Goal: Task Accomplishment & Management: Use online tool/utility

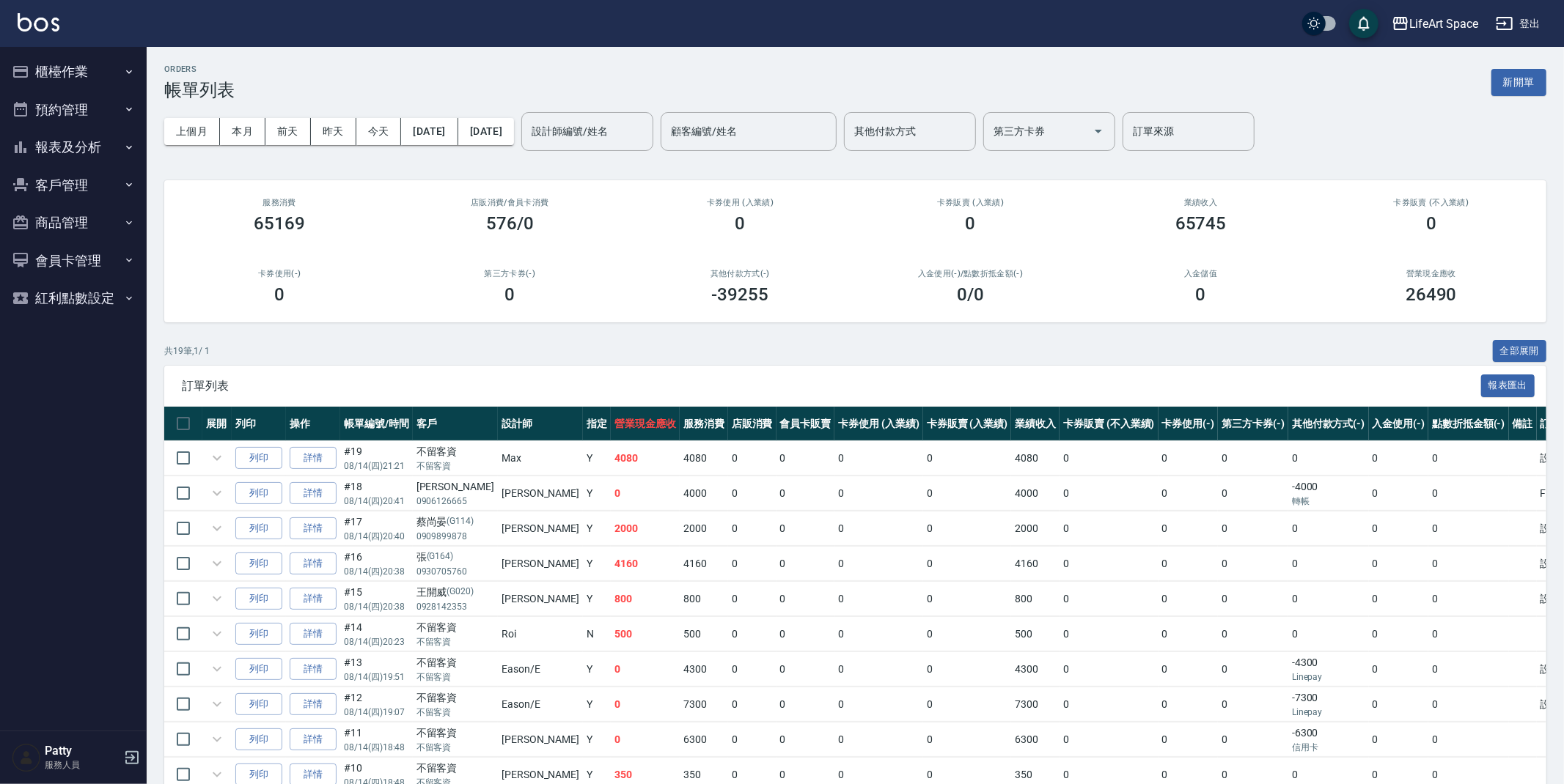
click at [53, 79] on button "櫃檯作業" at bounding box center [73, 71] width 135 height 38
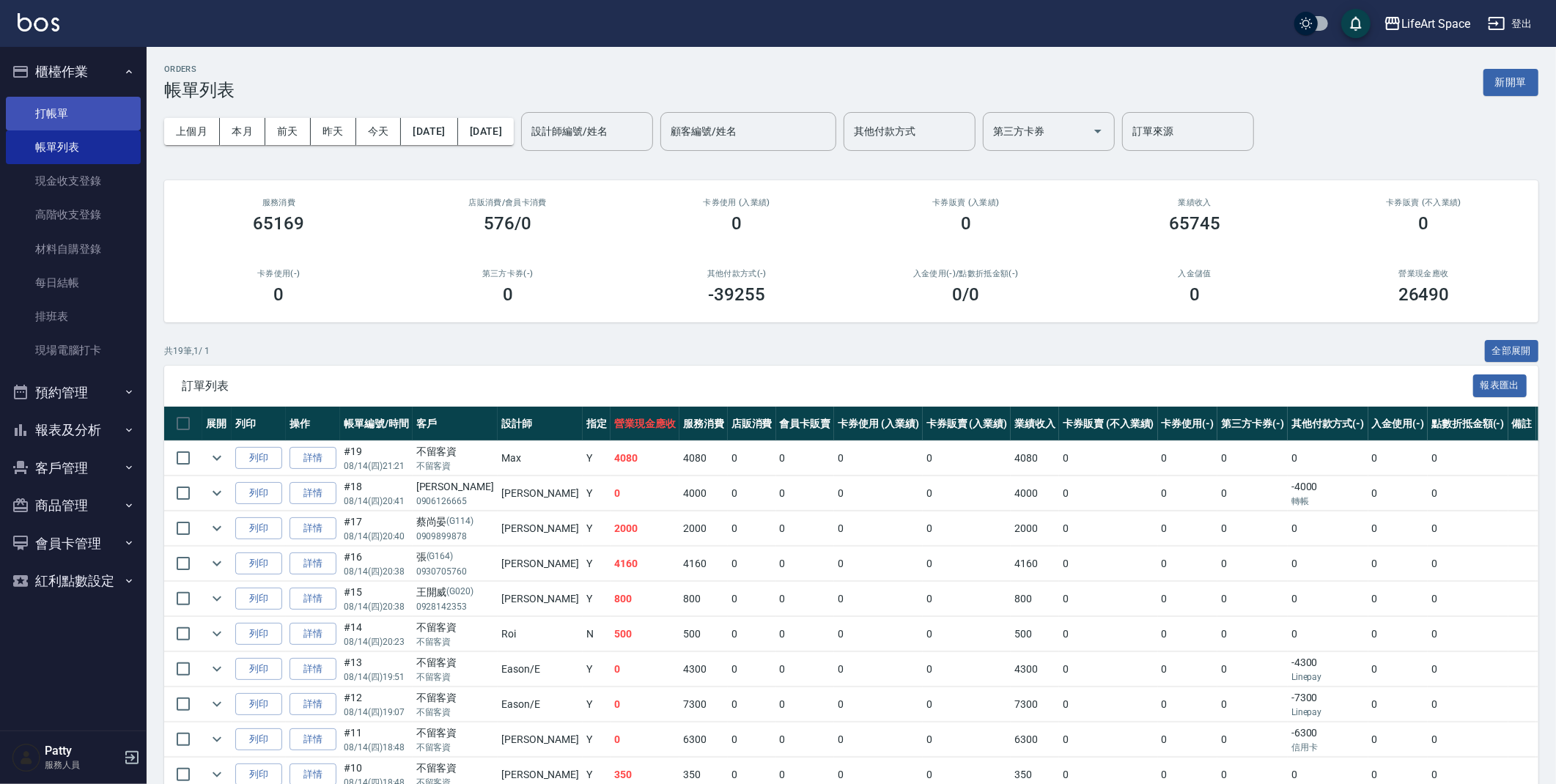
click at [79, 112] on link "打帳單" at bounding box center [73, 113] width 135 height 34
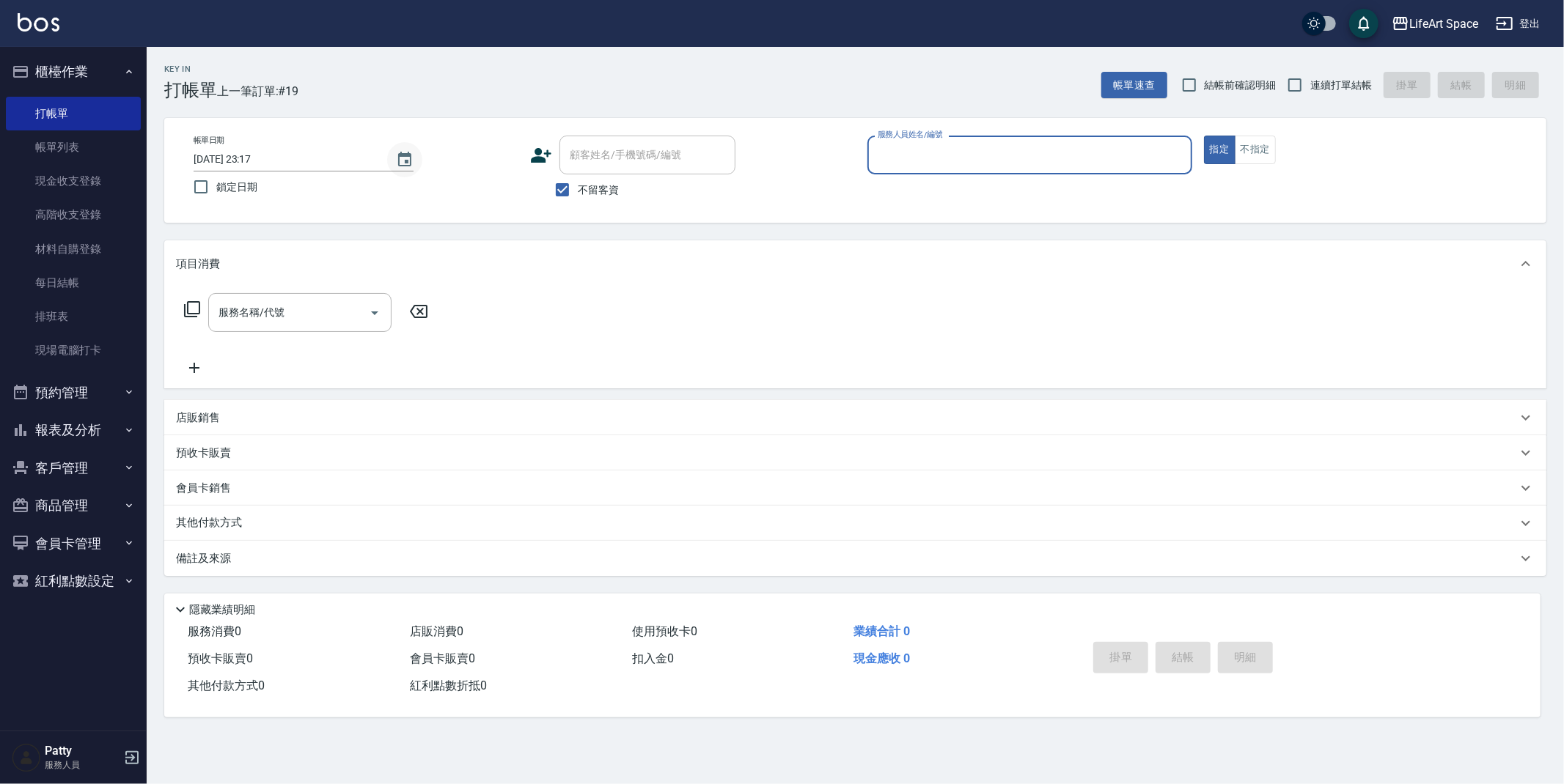
click at [405, 165] on icon "Choose date, selected date is 2025-08-14" at bounding box center [404, 159] width 13 height 15
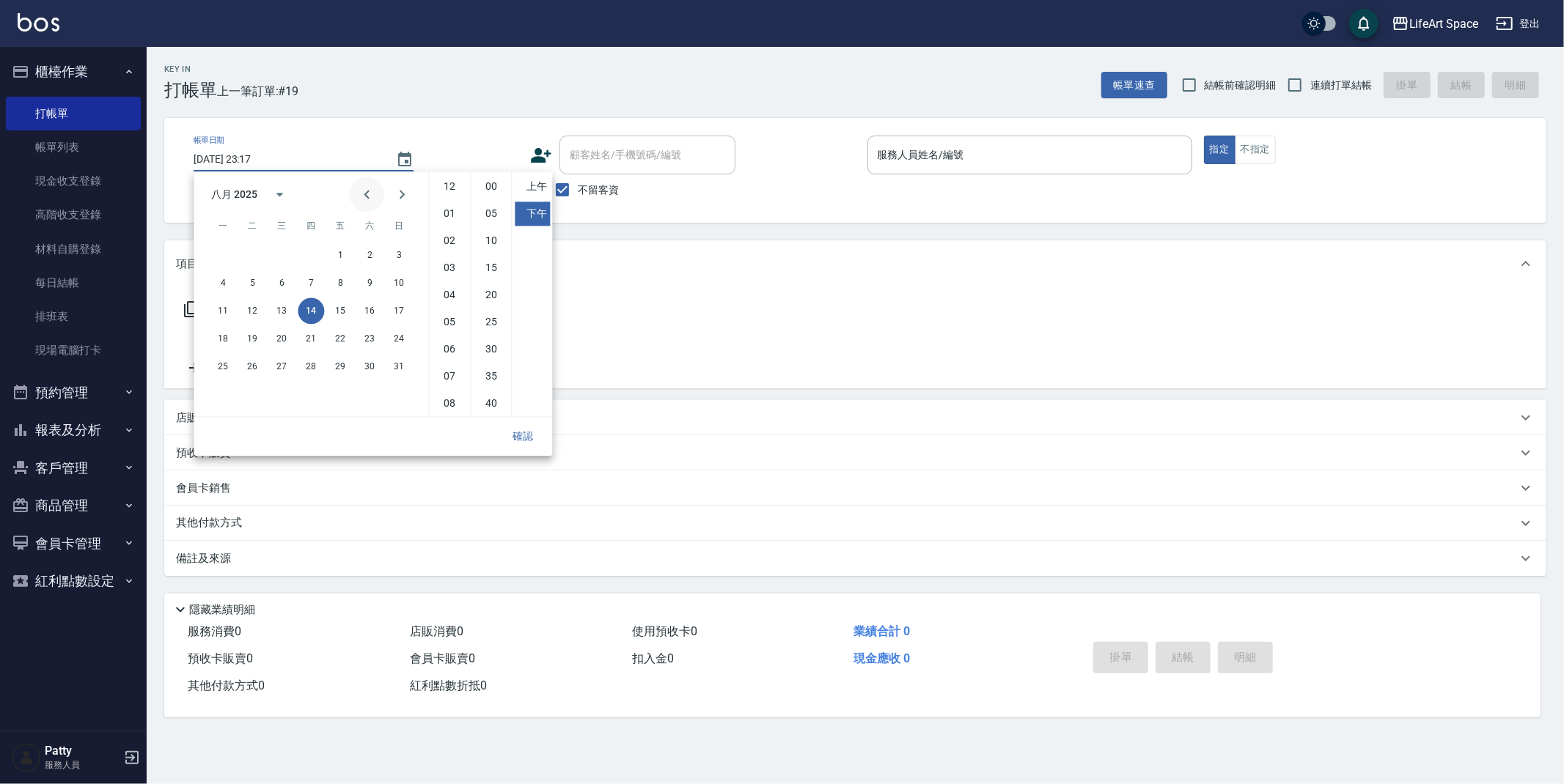
scroll to position [81, 0]
click at [347, 313] on button "15" at bounding box center [340, 310] width 27 height 27
type input "[DATE] 23:17"
click at [530, 442] on button "確認" at bounding box center [523, 436] width 47 height 27
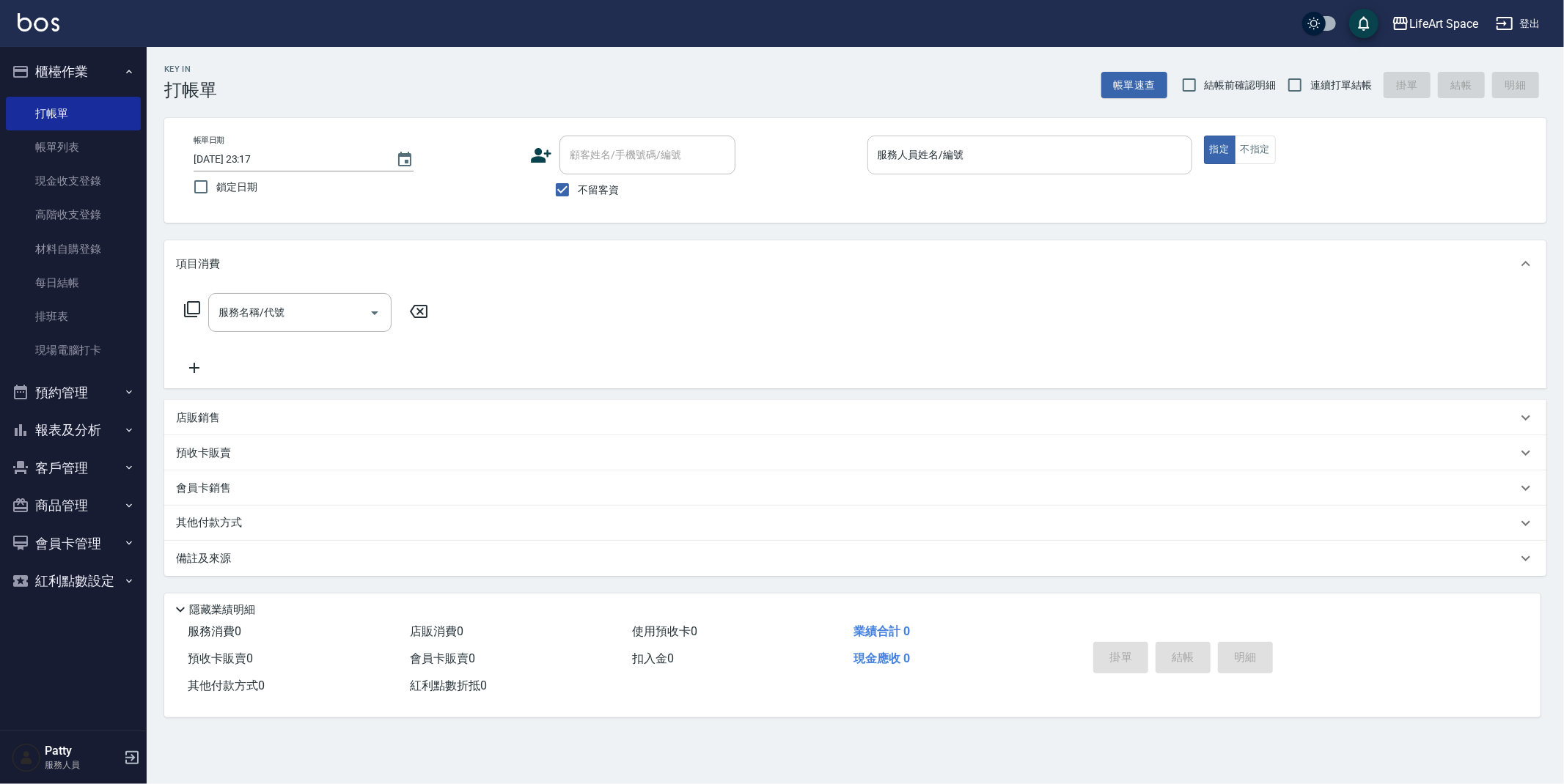
click at [902, 154] on input "服務人員姓名/編號" at bounding box center [1030, 156] width 312 height 26
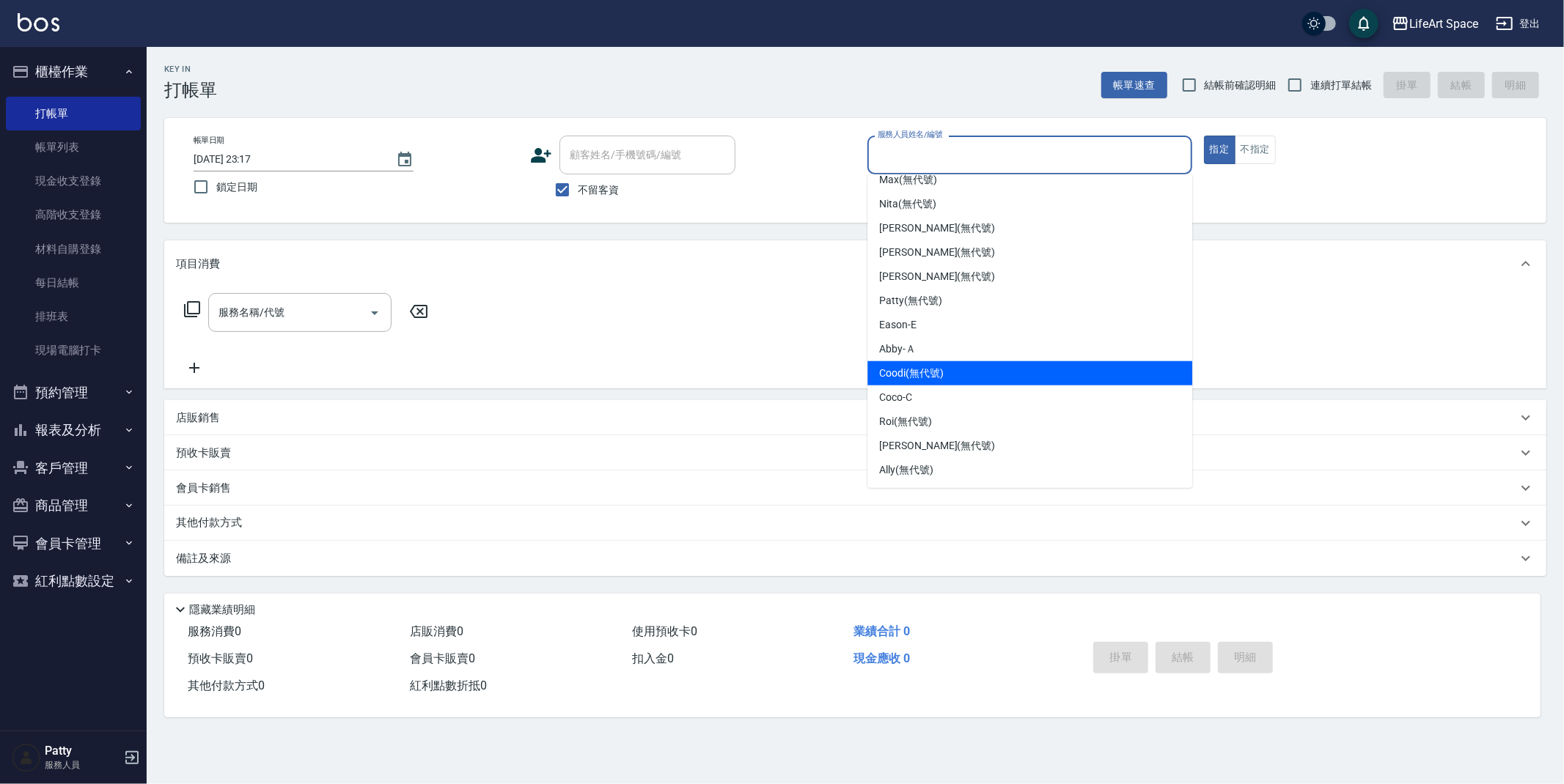
scroll to position [189, 0]
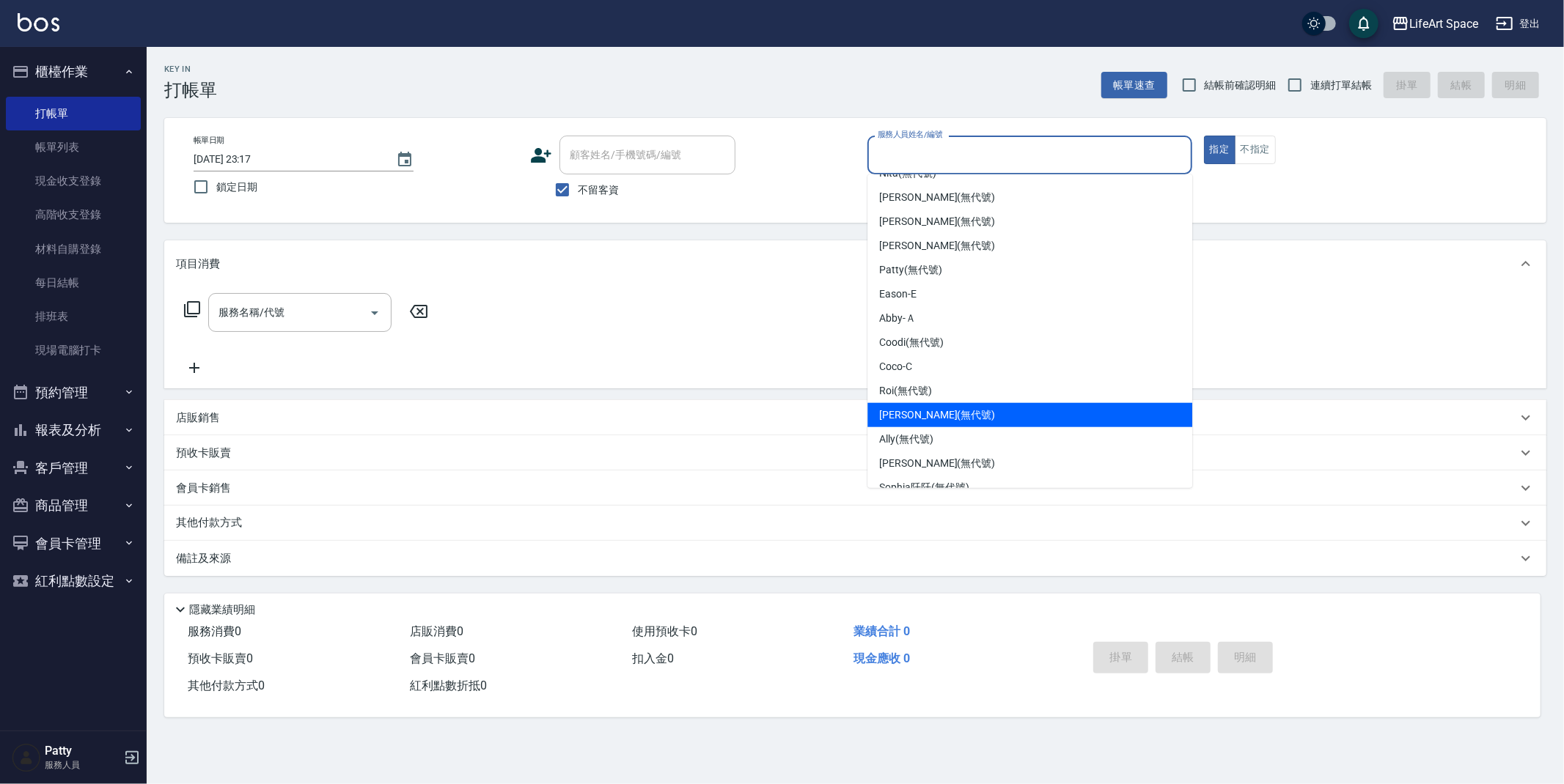
click at [931, 420] on span "[PERSON_NAME] (無代號)" at bounding box center [937, 415] width 116 height 15
type input "[PERSON_NAME](無代號)"
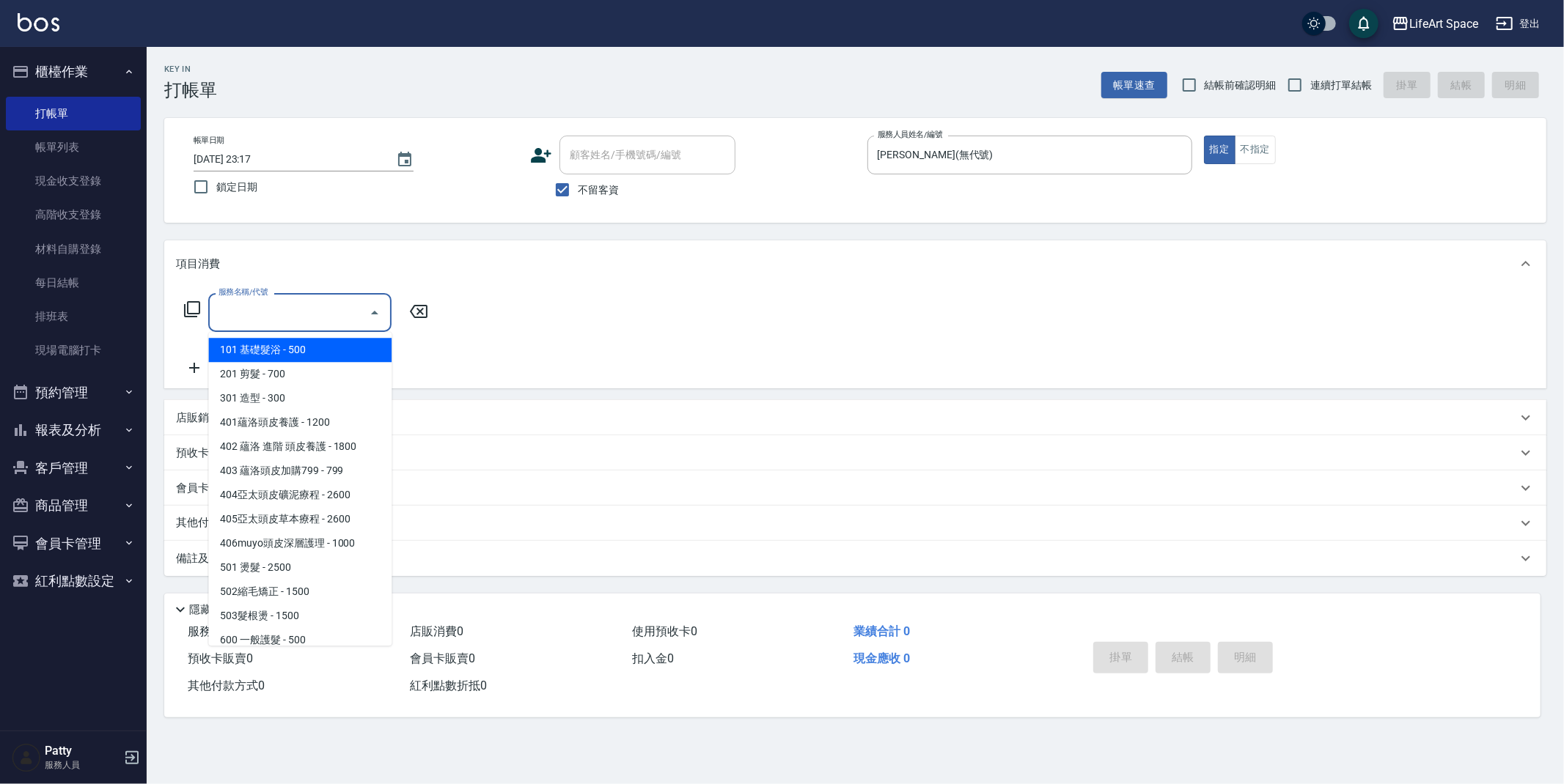
click at [357, 305] on input "服務名稱/代號" at bounding box center [288, 313] width 148 height 26
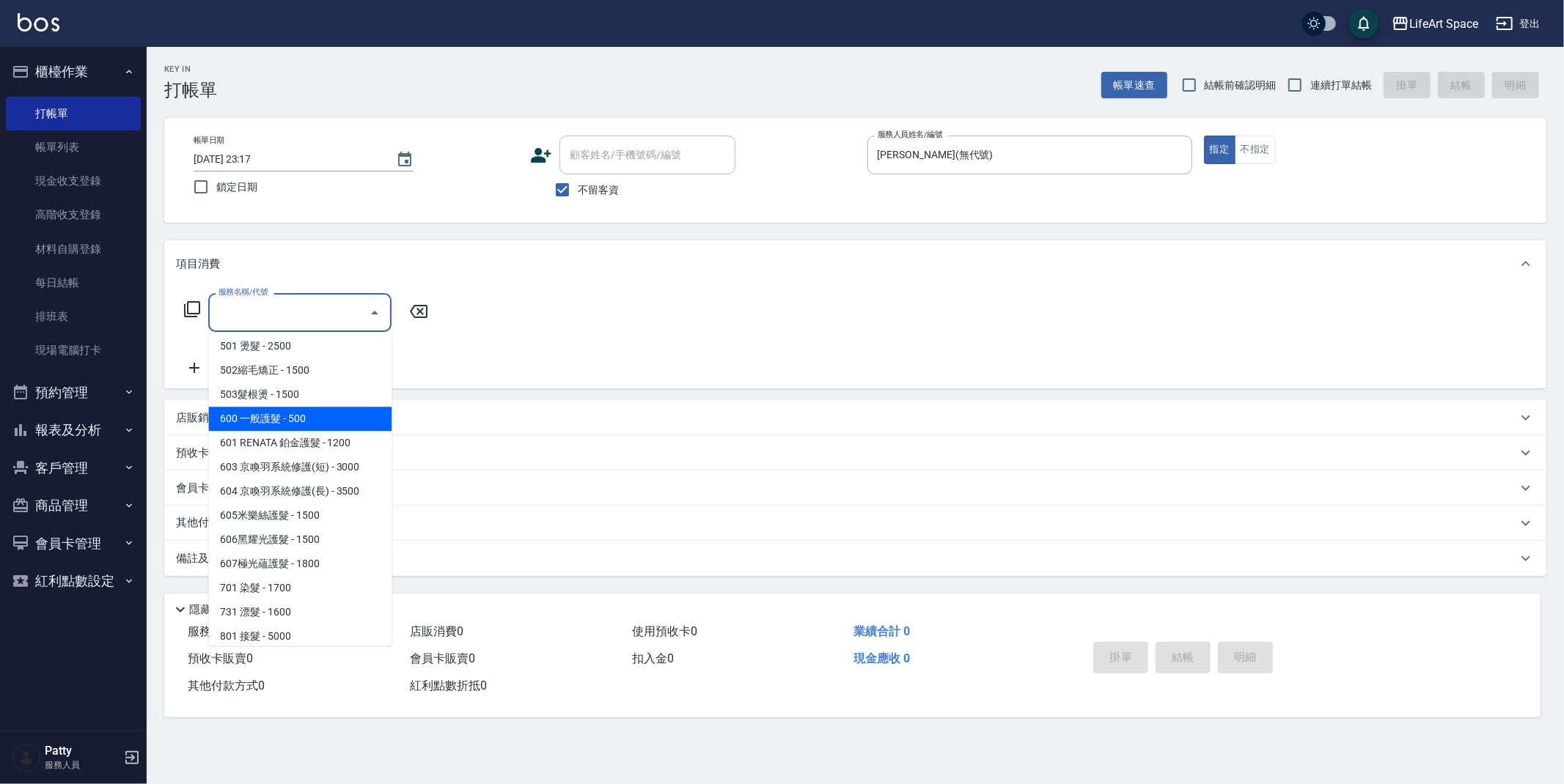
scroll to position [229, 0]
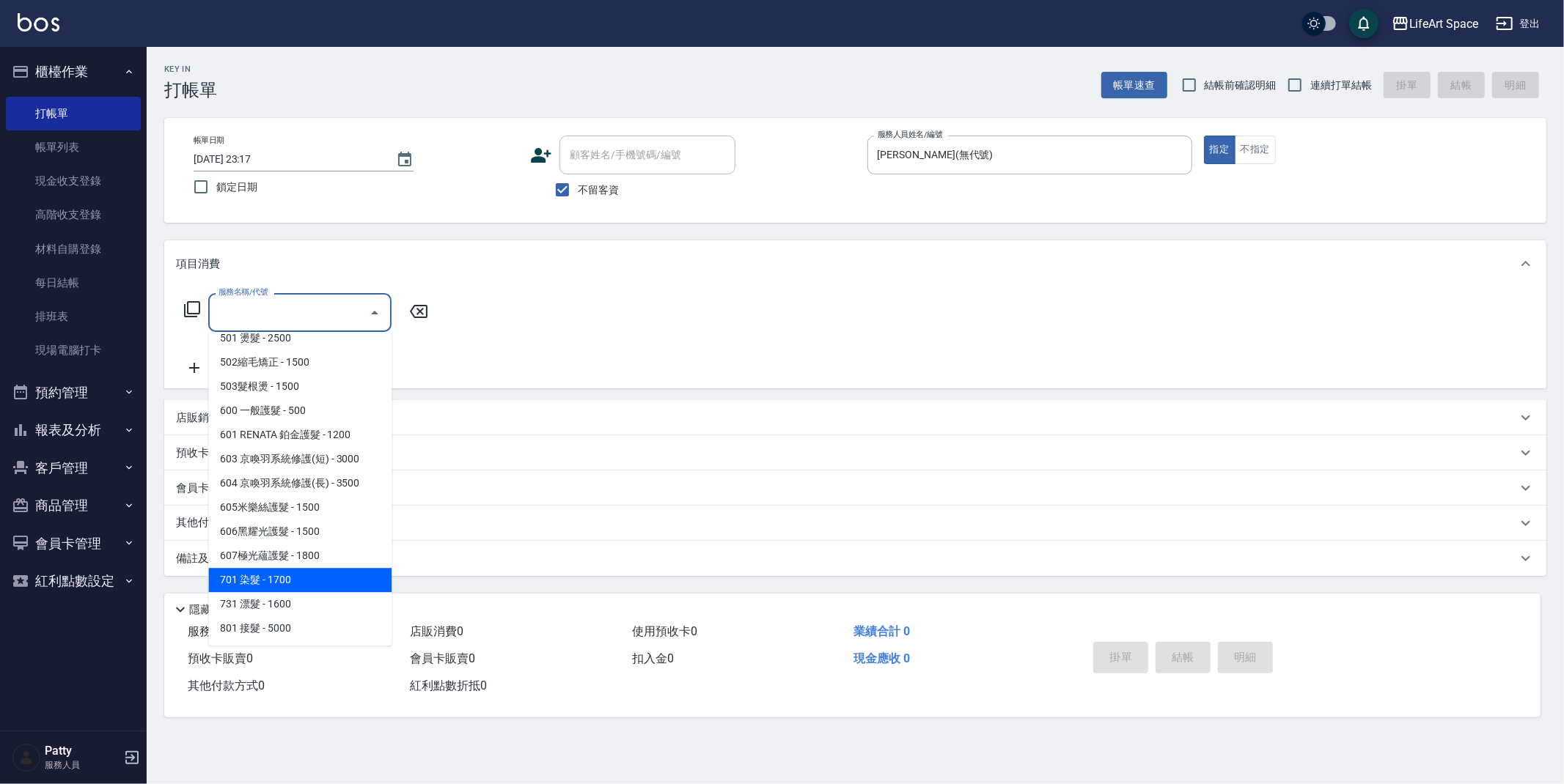
click at [237, 577] on span "701 染髮 - 1700" at bounding box center [300, 580] width 183 height 24
type input "701 染髮(701)"
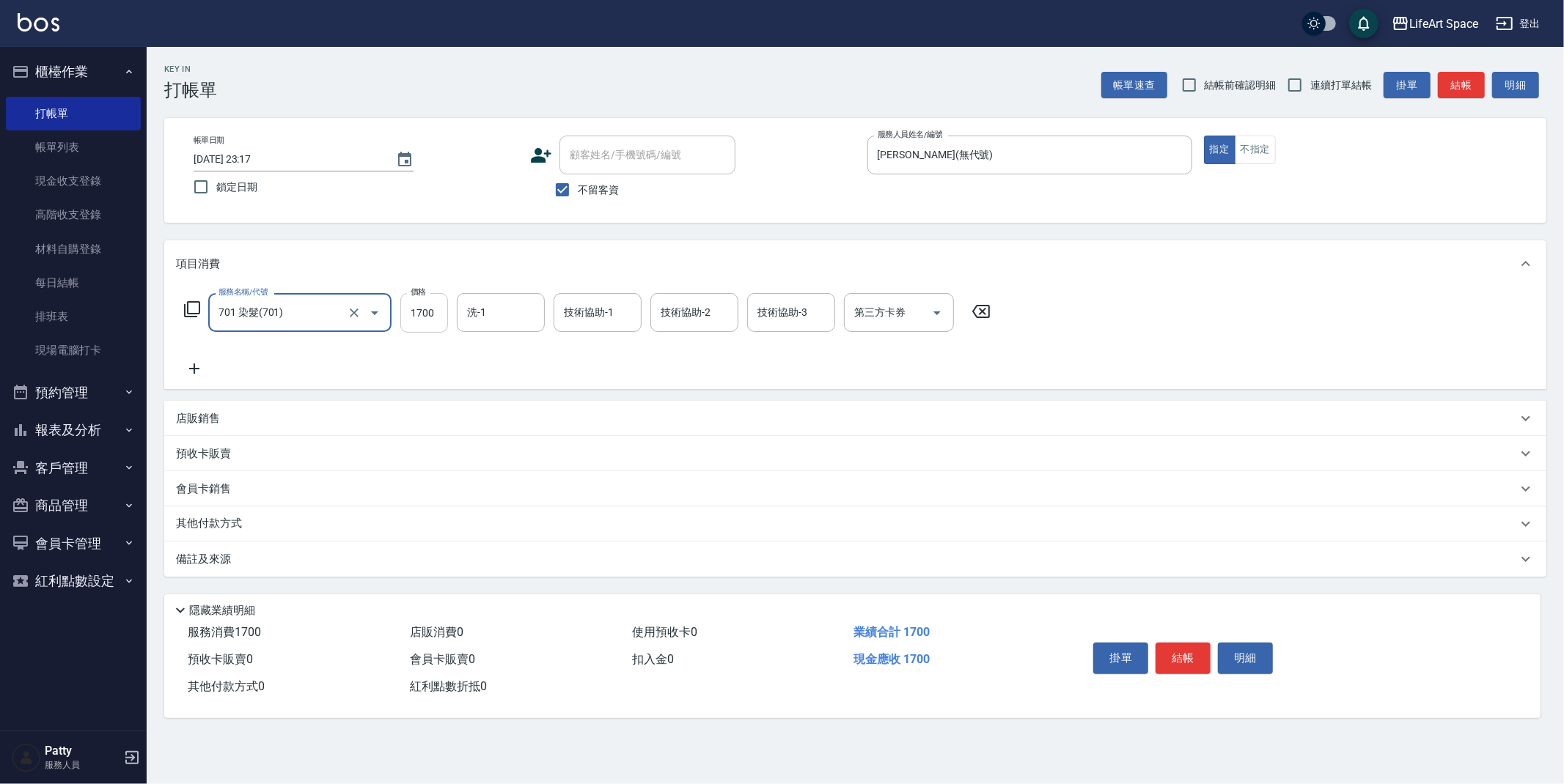
click at [431, 311] on input "1700" at bounding box center [424, 313] width 48 height 40
type input "350"
click at [196, 518] on p "其他付款方式" at bounding box center [212, 524] width 74 height 16
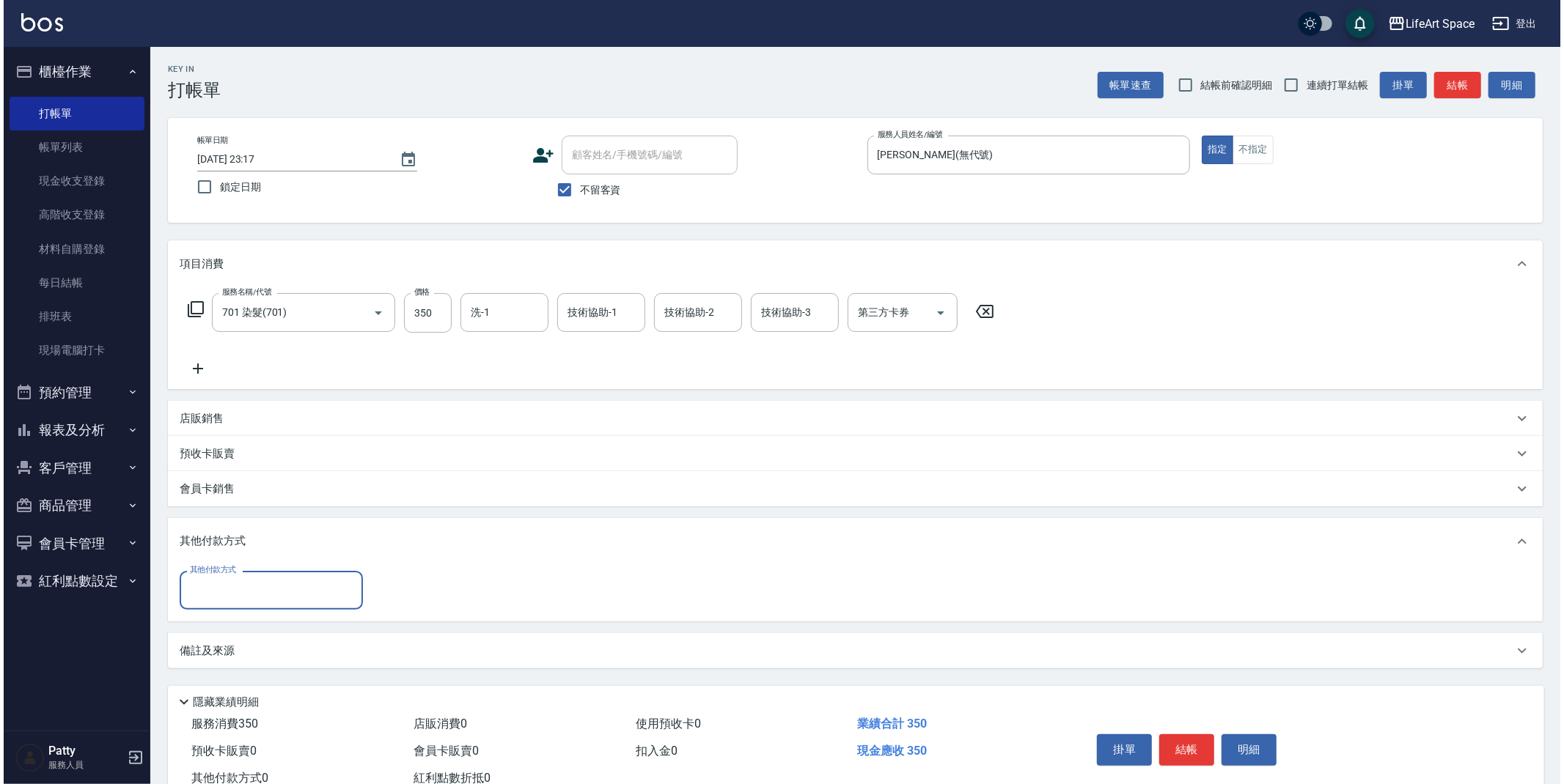
scroll to position [0, 0]
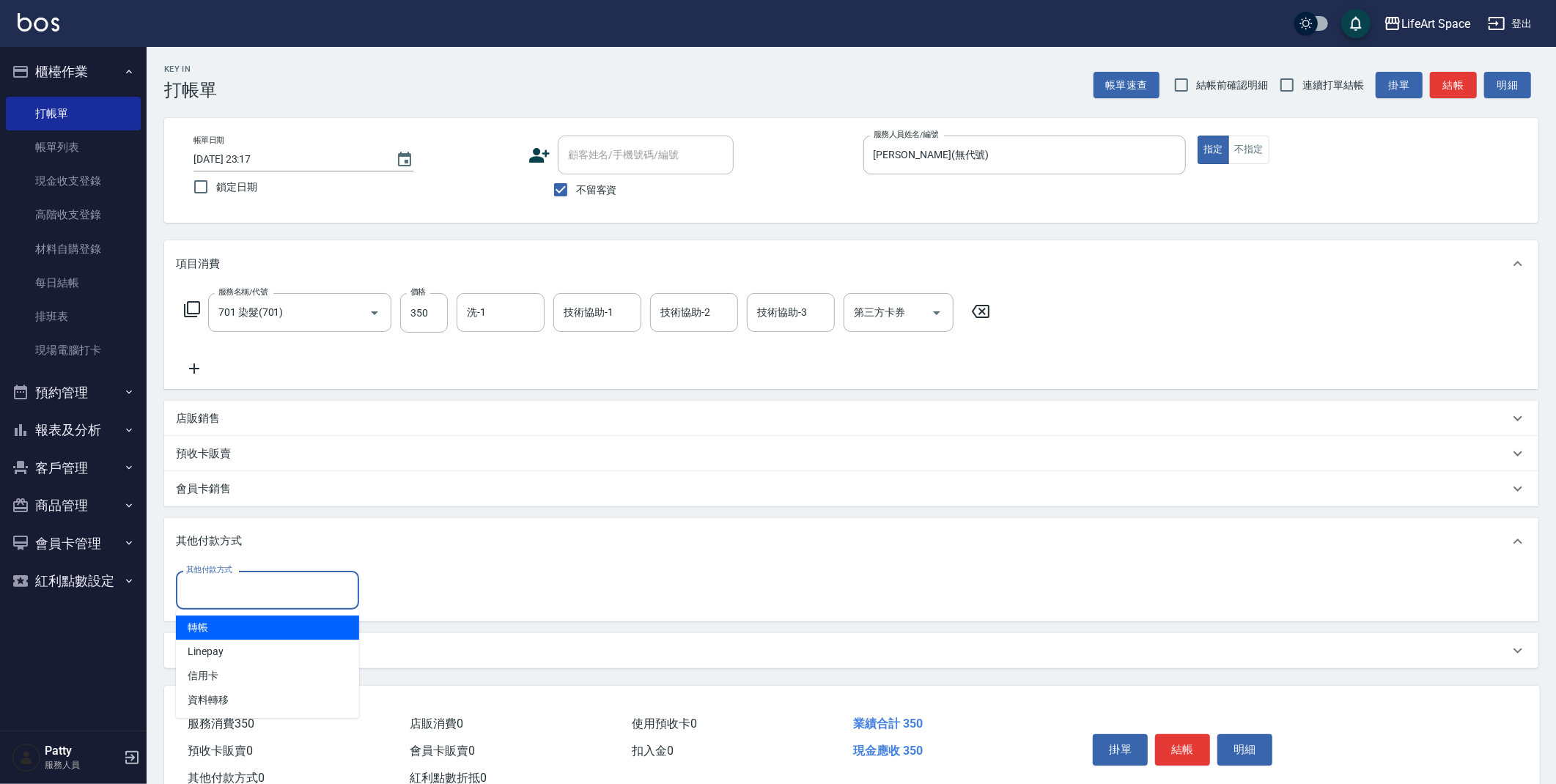
click at [268, 582] on input "其他付款方式" at bounding box center [267, 590] width 170 height 26
drag, startPoint x: 258, startPoint y: 629, endPoint x: 301, endPoint y: 595, distance: 54.8
click at [258, 629] on span "轉帳" at bounding box center [267, 628] width 183 height 24
type input "轉帳"
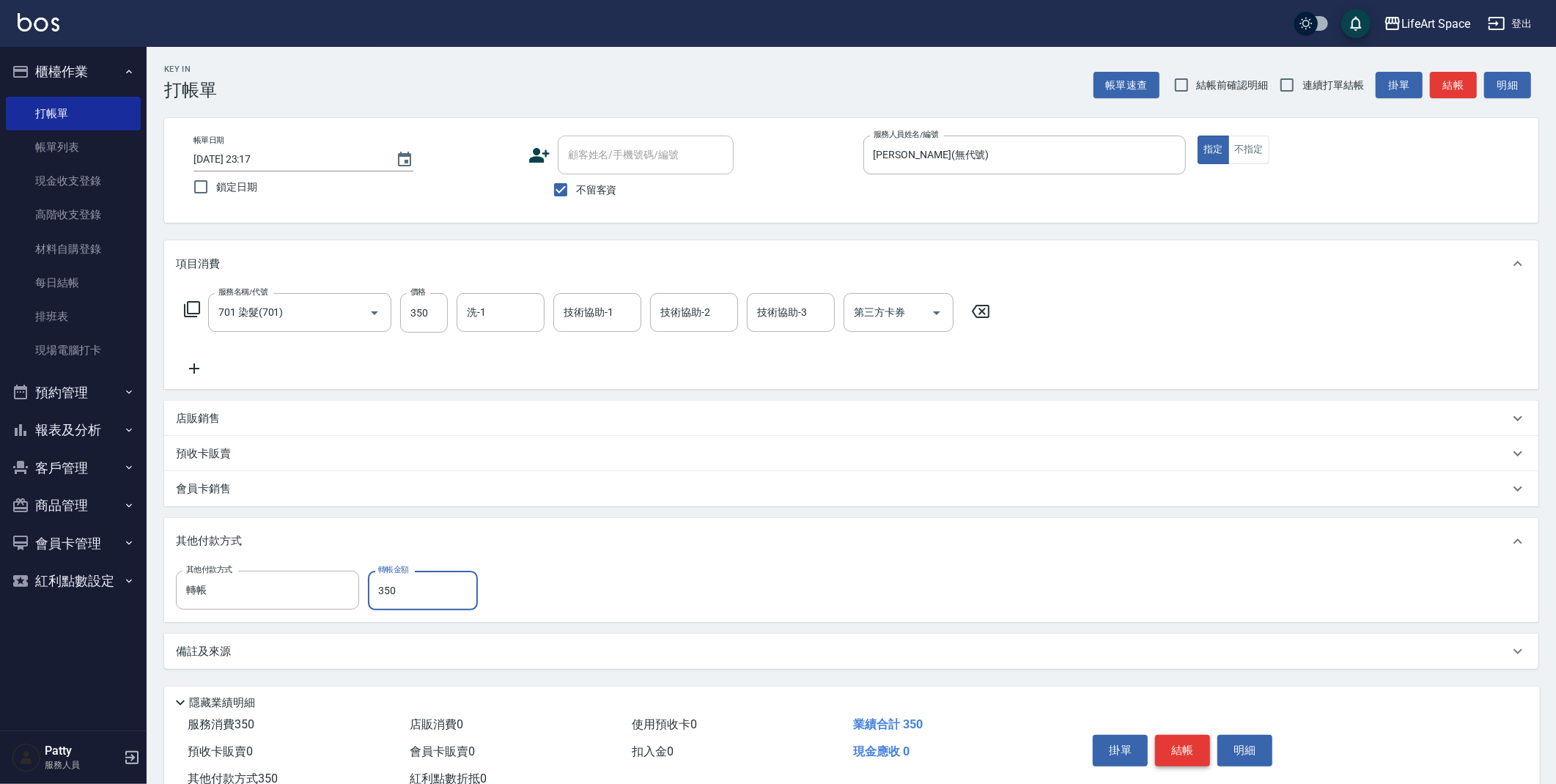
type input "350"
click at [1190, 744] on button "結帳" at bounding box center [1183, 751] width 55 height 31
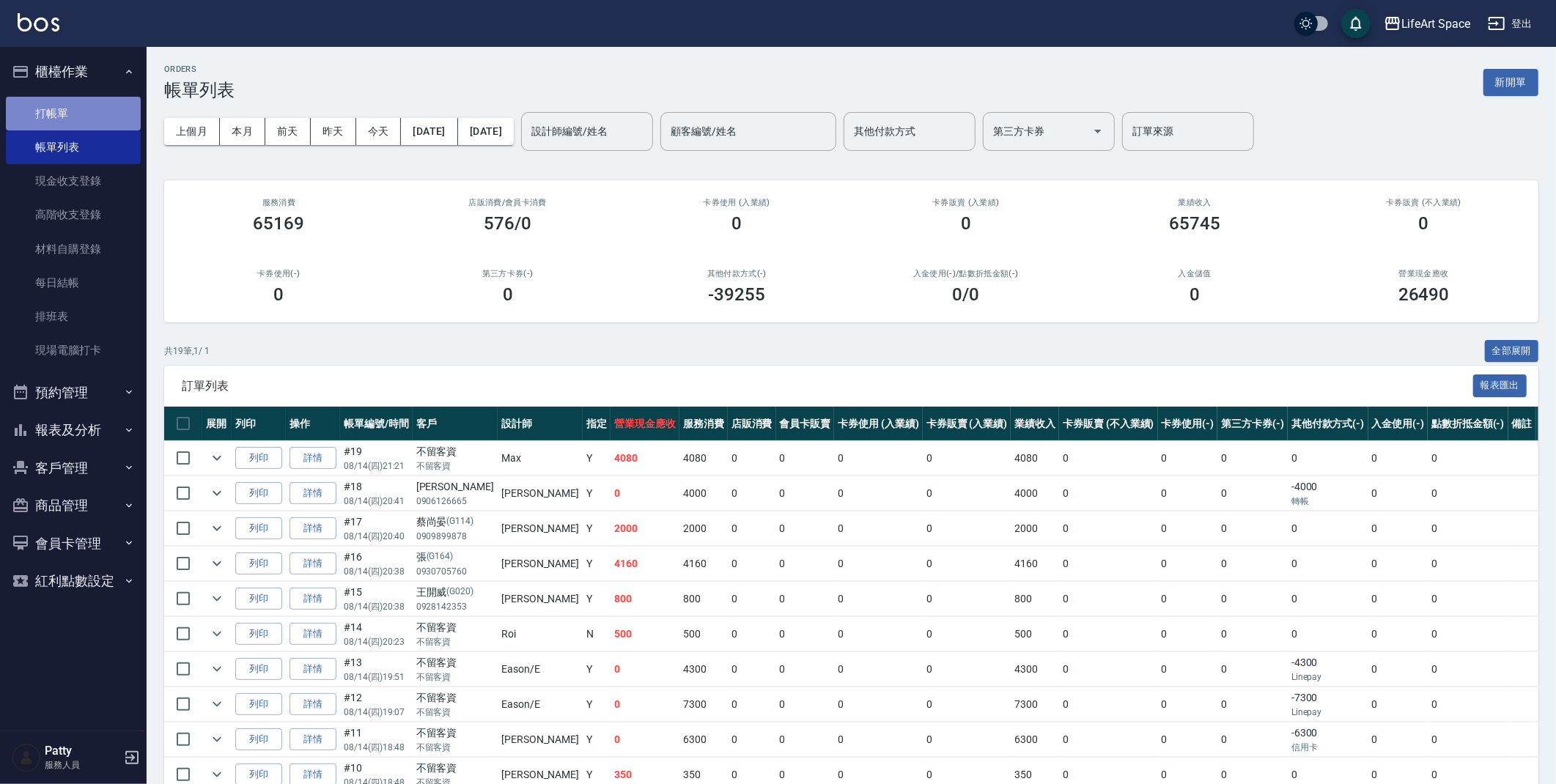
click at [116, 123] on link "打帳單" at bounding box center [73, 113] width 135 height 34
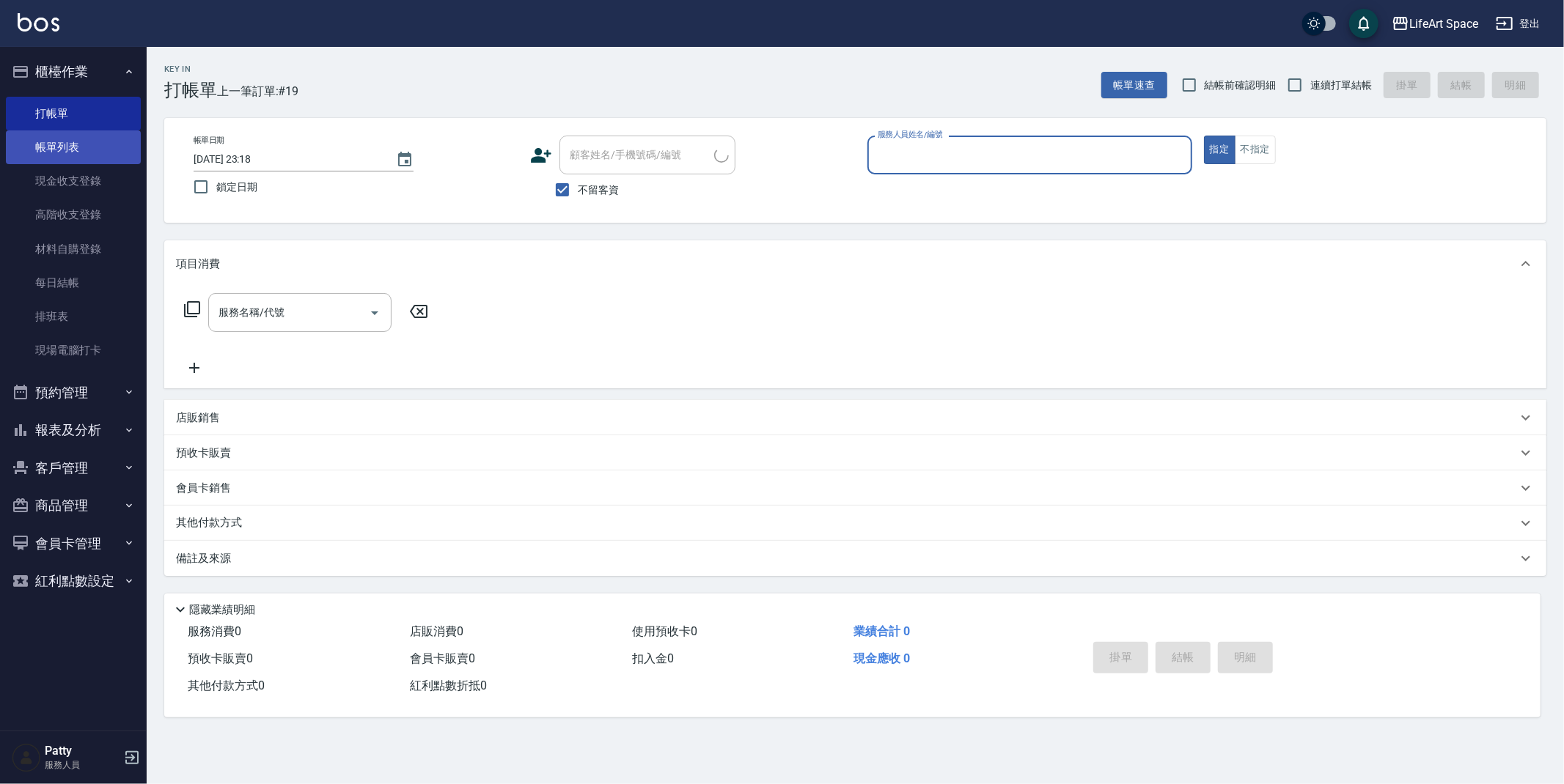
click at [114, 134] on link "帳單列表" at bounding box center [73, 147] width 135 height 34
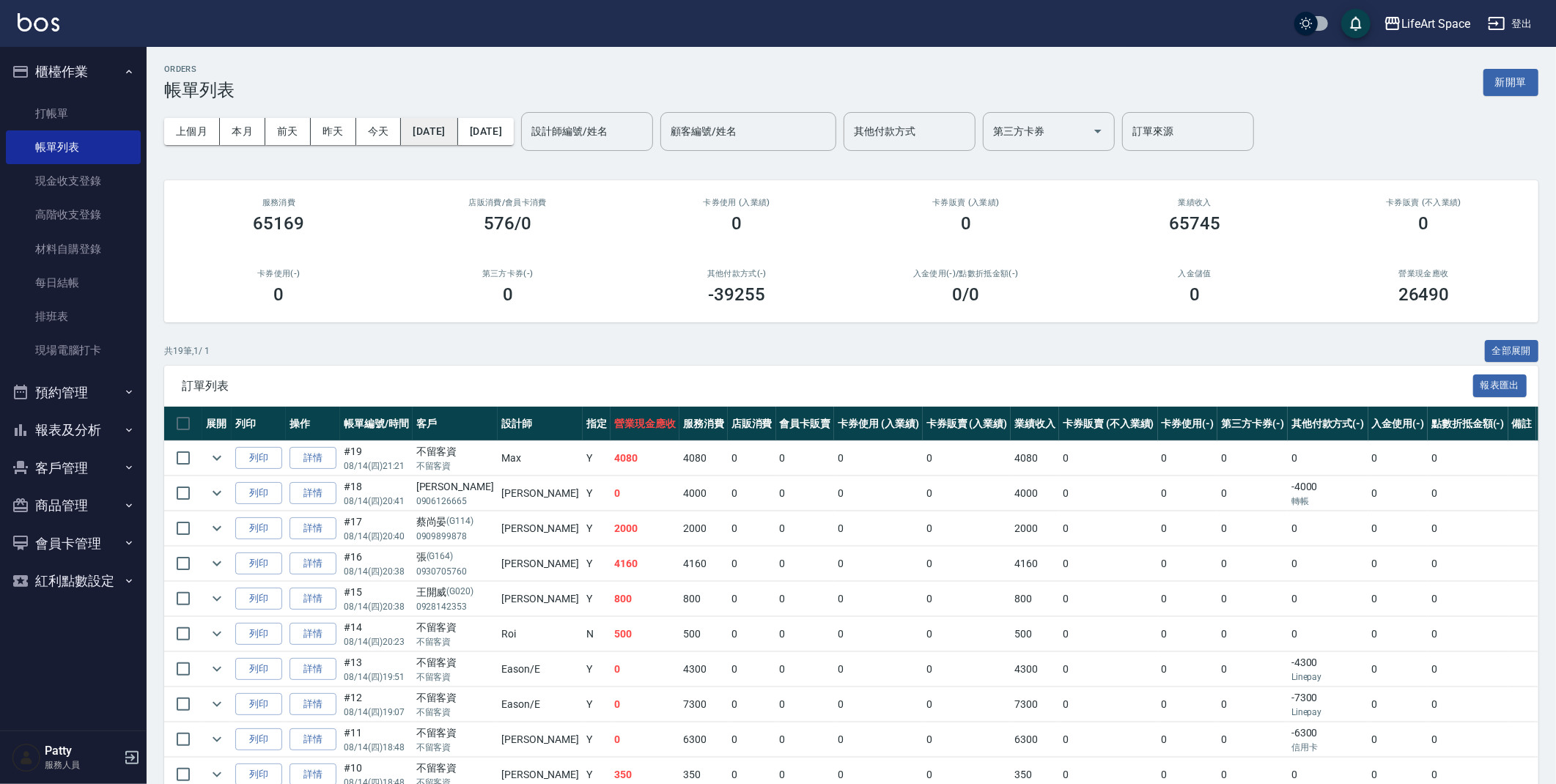
click at [458, 135] on button "[DATE]" at bounding box center [429, 131] width 57 height 27
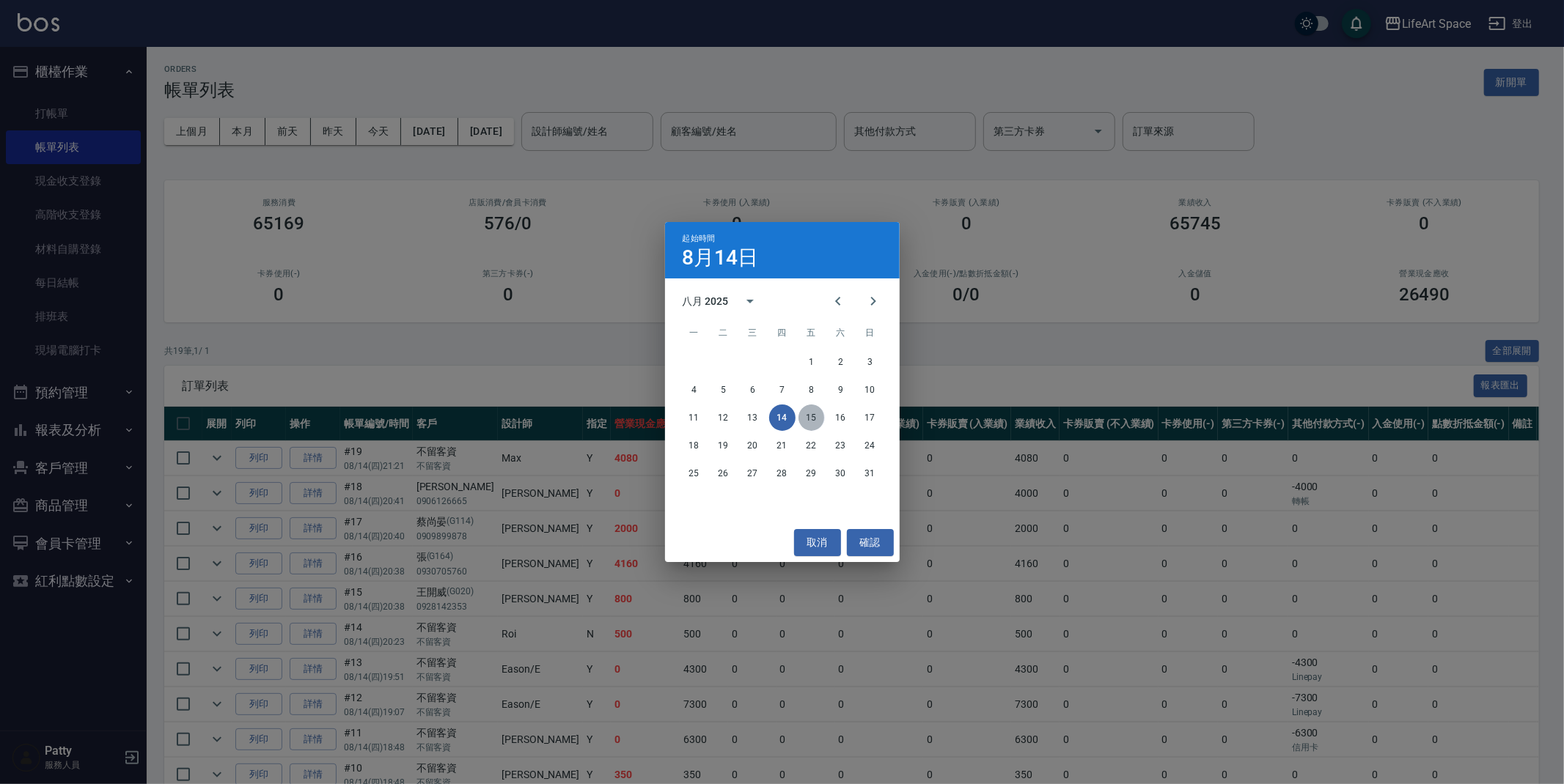
drag, startPoint x: 811, startPoint y: 420, endPoint x: 831, endPoint y: 432, distance: 23.3
click at [824, 429] on div "11 12 13 14 15 16 17" at bounding box center [783, 418] width 235 height 27
click at [869, 548] on button "確認" at bounding box center [870, 542] width 47 height 27
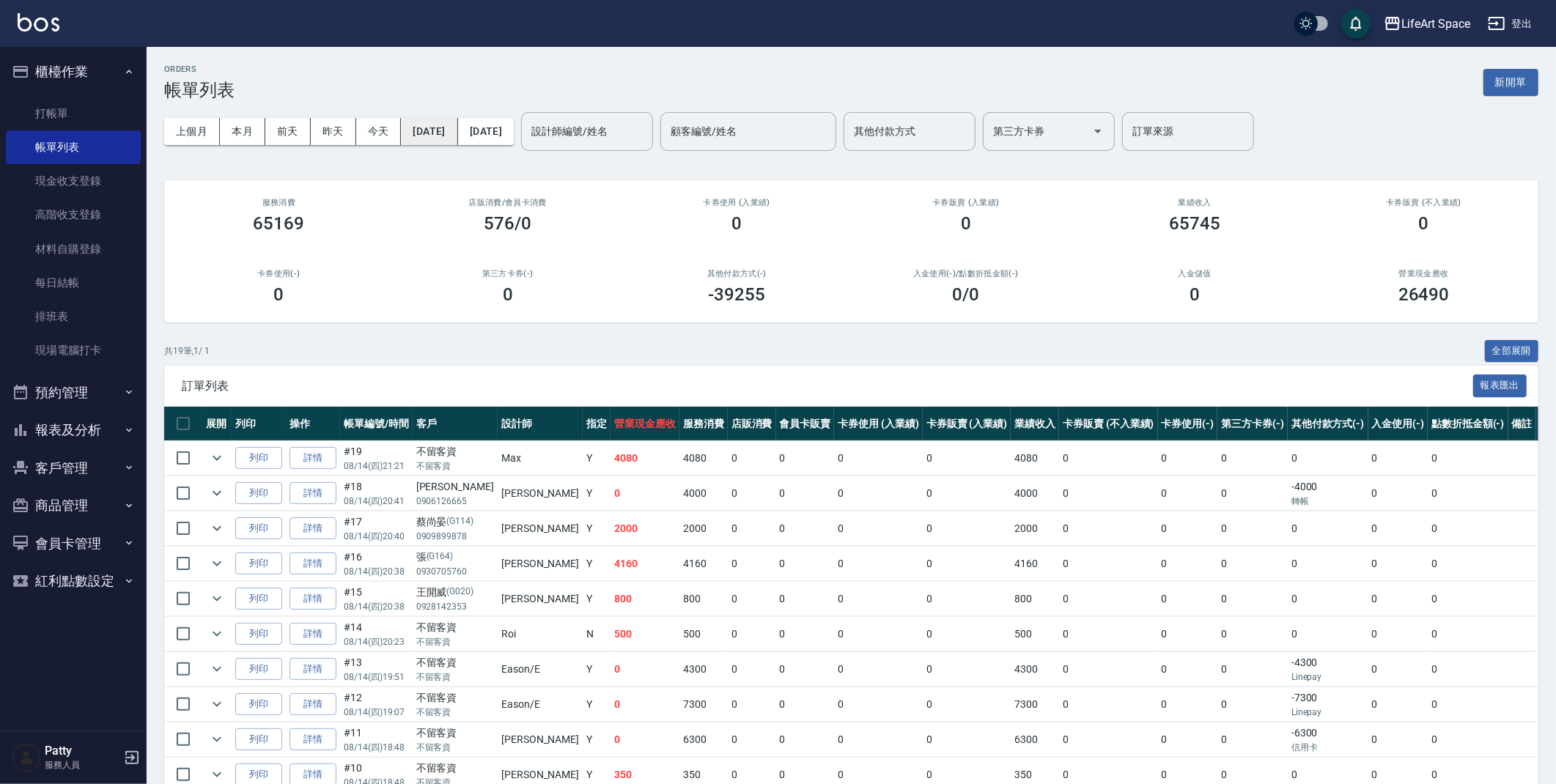
click at [458, 130] on button "[DATE]" at bounding box center [429, 131] width 57 height 27
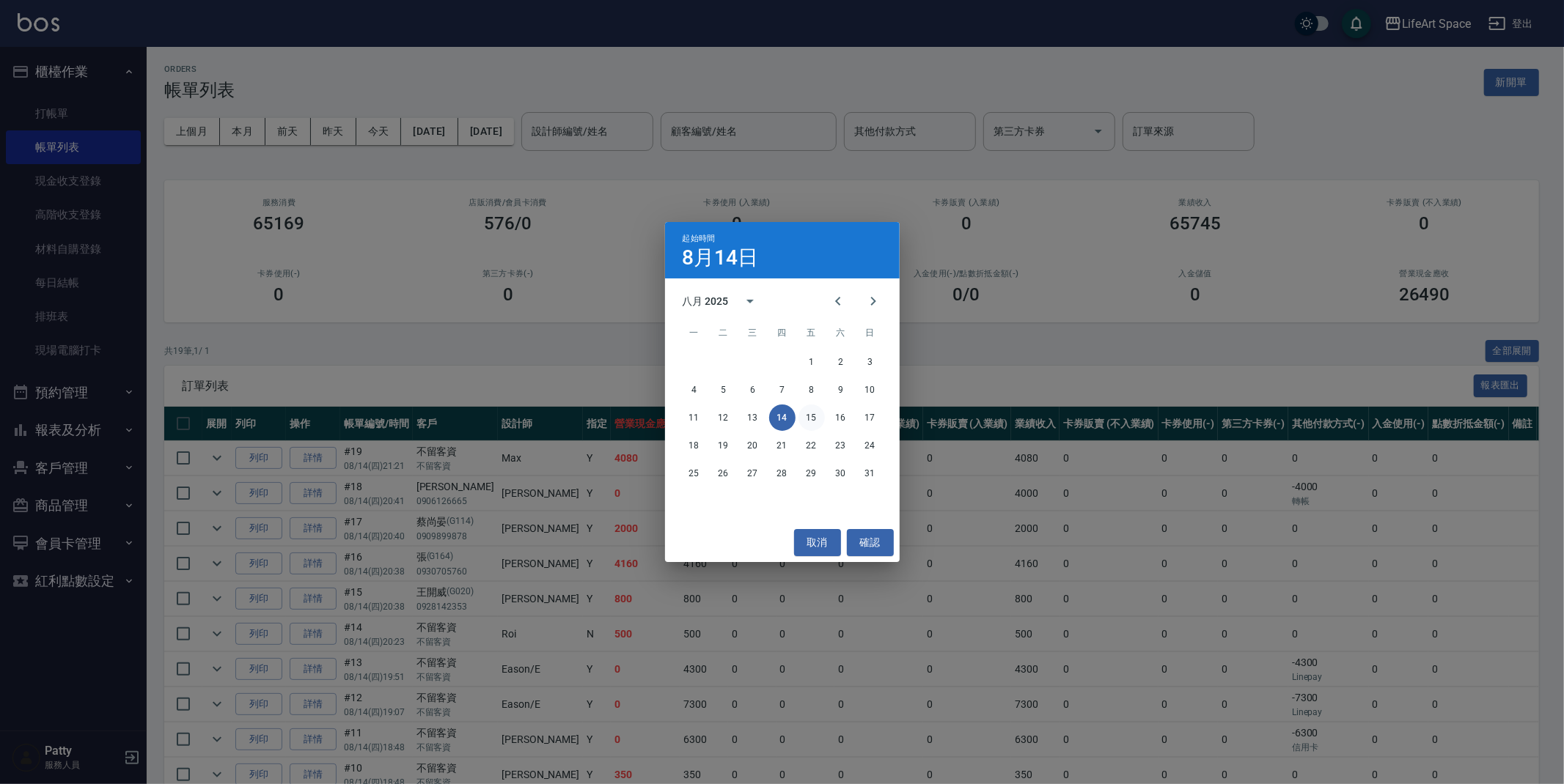
click at [813, 412] on button "15" at bounding box center [812, 418] width 27 height 27
